Goal: Information Seeking & Learning: Find specific fact

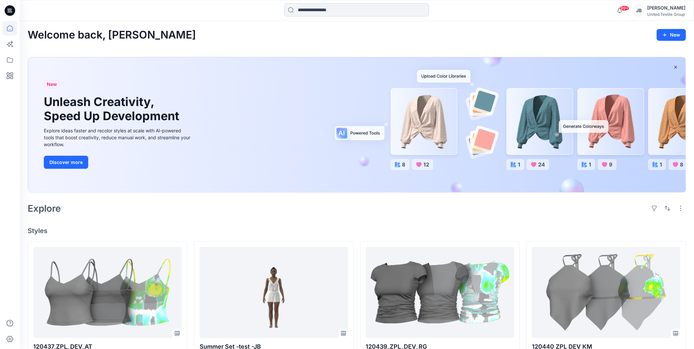
click at [309, 14] on input at bounding box center [356, 9] width 145 height 13
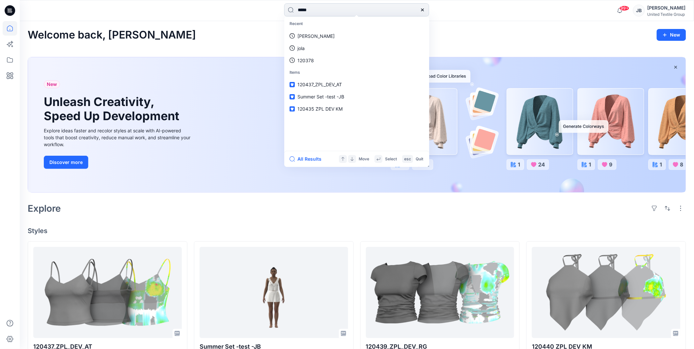
type input "******"
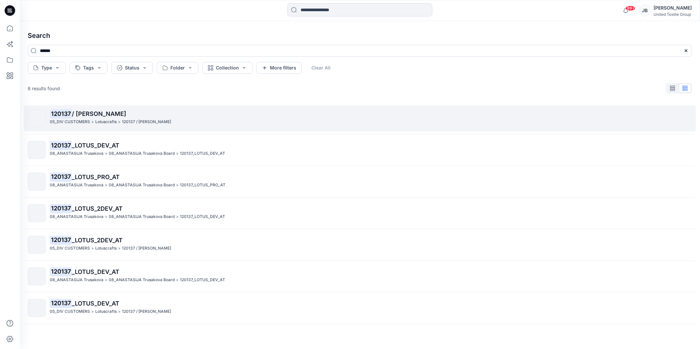
click at [59, 111] on mark "120137" at bounding box center [61, 113] width 22 height 9
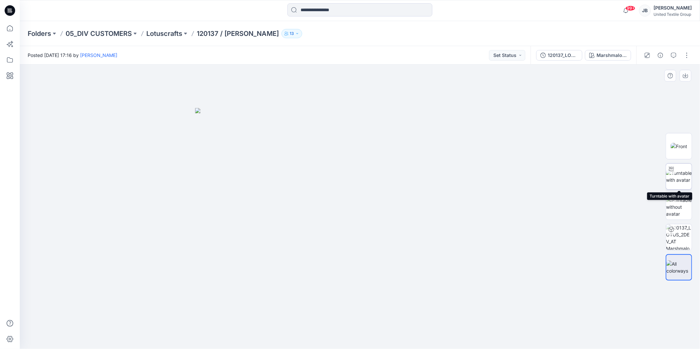
click at [681, 170] on img at bounding box center [679, 177] width 26 height 14
drag, startPoint x: 357, startPoint y: 341, endPoint x: 274, endPoint y: 338, distance: 82.4
click at [274, 338] on icon at bounding box center [360, 329] width 199 height 25
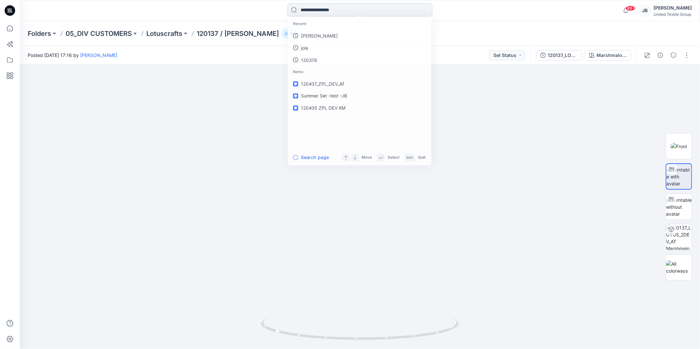
click at [302, 12] on input at bounding box center [359, 9] width 145 height 13
click at [309, 34] on p "120137" at bounding box center [308, 36] width 16 height 7
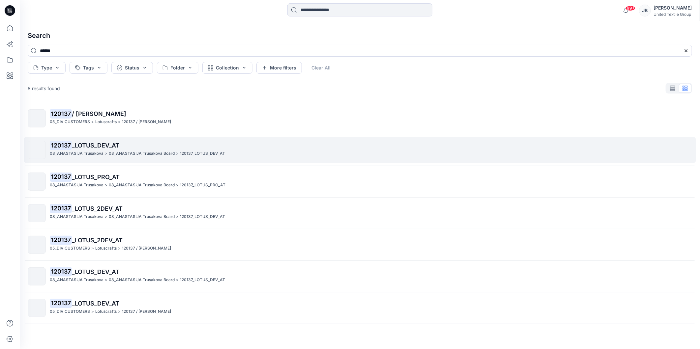
click at [70, 145] on mark "120137" at bounding box center [61, 145] width 22 height 9
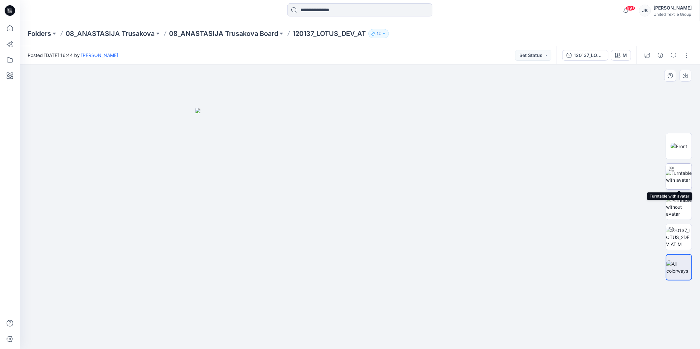
click at [682, 175] on img at bounding box center [679, 177] width 26 height 14
drag, startPoint x: 361, startPoint y: 340, endPoint x: 310, endPoint y: 330, distance: 51.9
click at [310, 330] on icon at bounding box center [360, 329] width 199 height 25
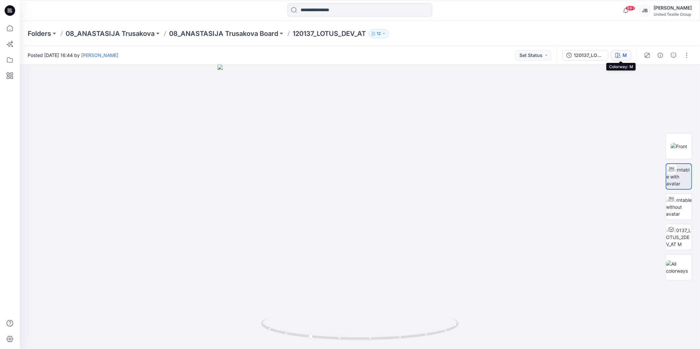
click at [624, 54] on div "M" at bounding box center [624, 55] width 4 height 7
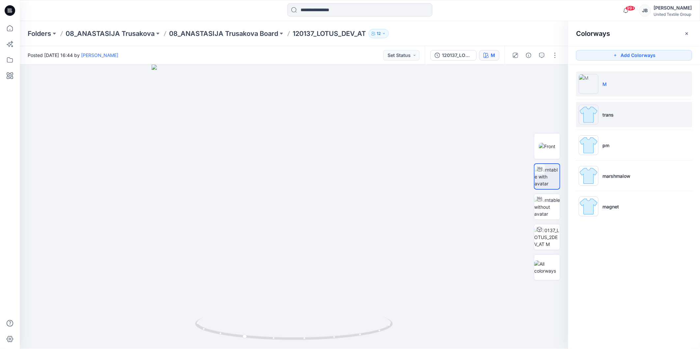
click at [588, 111] on img at bounding box center [589, 115] width 20 height 20
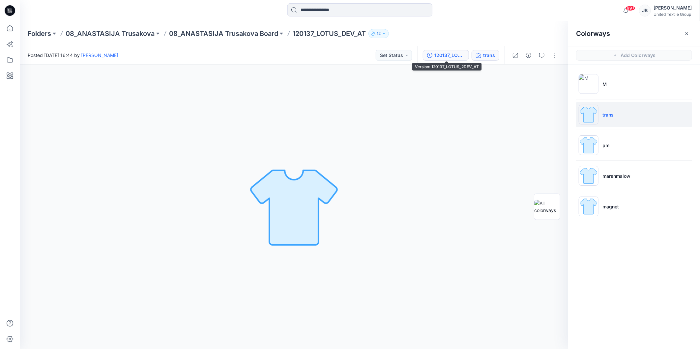
click at [442, 53] on div "120137_LOTUS_2DEV_AT" at bounding box center [449, 55] width 30 height 7
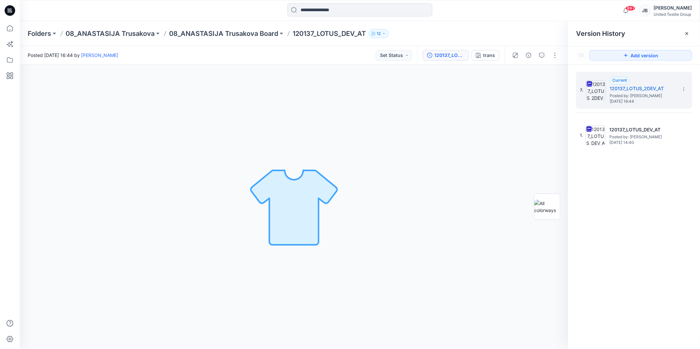
click at [8, 10] on icon at bounding box center [9, 10] width 2 height 0
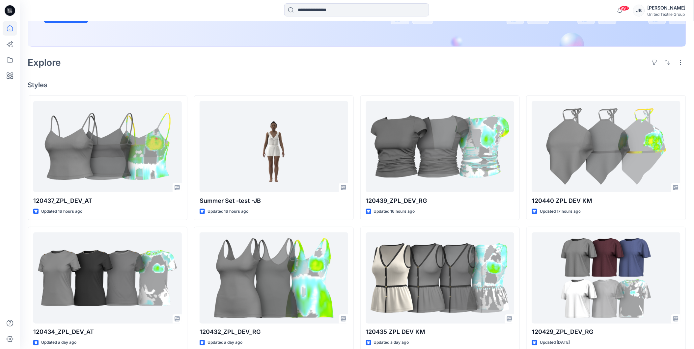
scroll to position [146, 0]
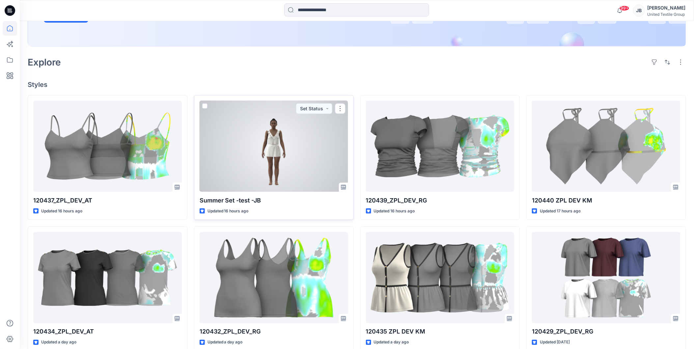
click at [226, 171] on div at bounding box center [274, 146] width 149 height 91
